Goal: Task Accomplishment & Management: Complete application form

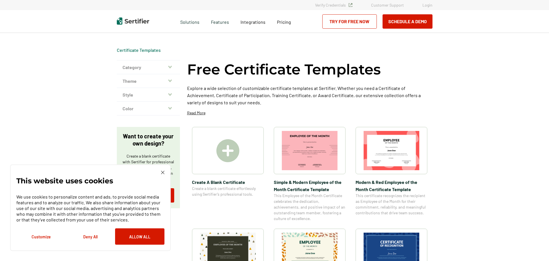
click at [233, 149] on img at bounding box center [227, 150] width 23 height 23
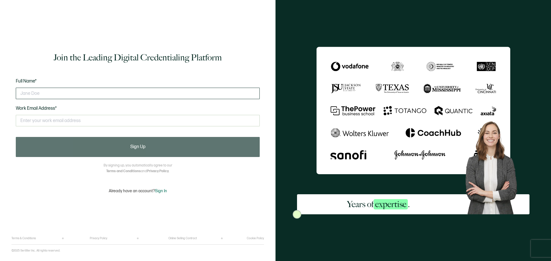
click at [117, 91] on input "text" at bounding box center [138, 93] width 244 height 11
